Goal: Find specific page/section: Find specific page/section

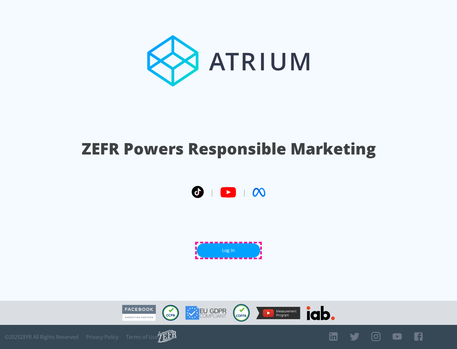
click at [228, 250] on link "Log In" at bounding box center [228, 250] width 63 height 14
